Goal: Task Accomplishment & Management: Manage account settings

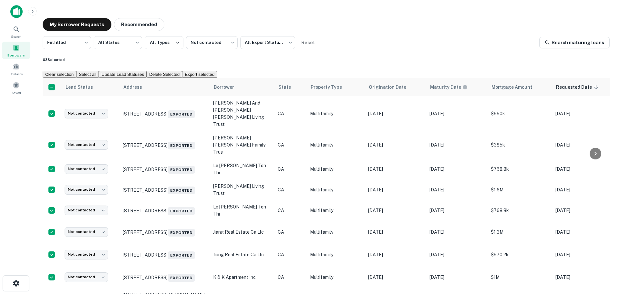
click at [147, 71] on button "Update Lead Statuses" at bounding box center [123, 74] width 48 height 7
click at [325, 156] on body "Search Borrowers Contacts Saved My Borrower Requests Recommended Fulfilled ****…" at bounding box center [310, 147] width 620 height 294
type input "*********"
